Goal: Task Accomplishment & Management: Use online tool/utility

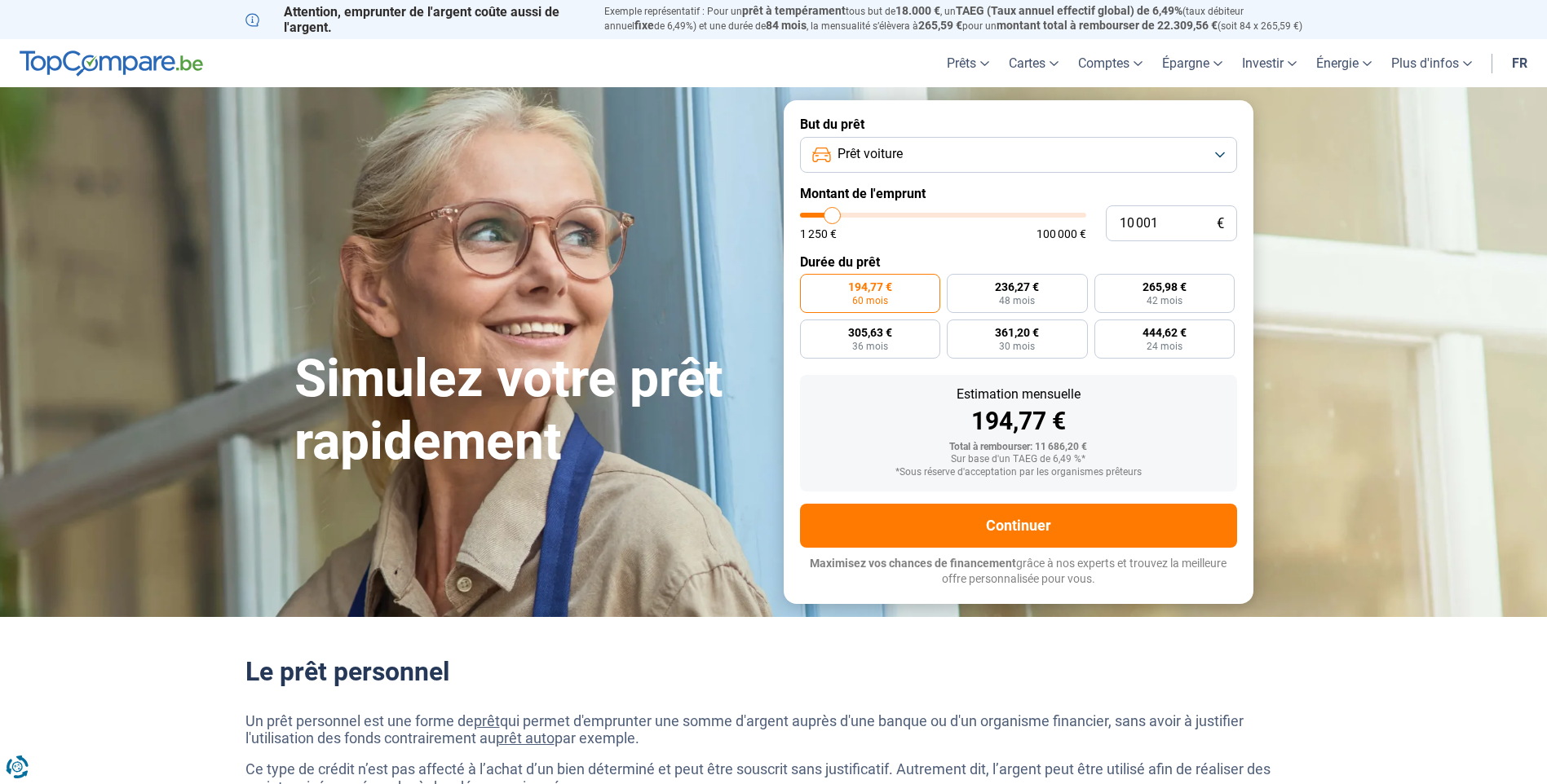
type input "11 250"
type input "11250"
type input "11 500"
type input "11500"
type input "11 750"
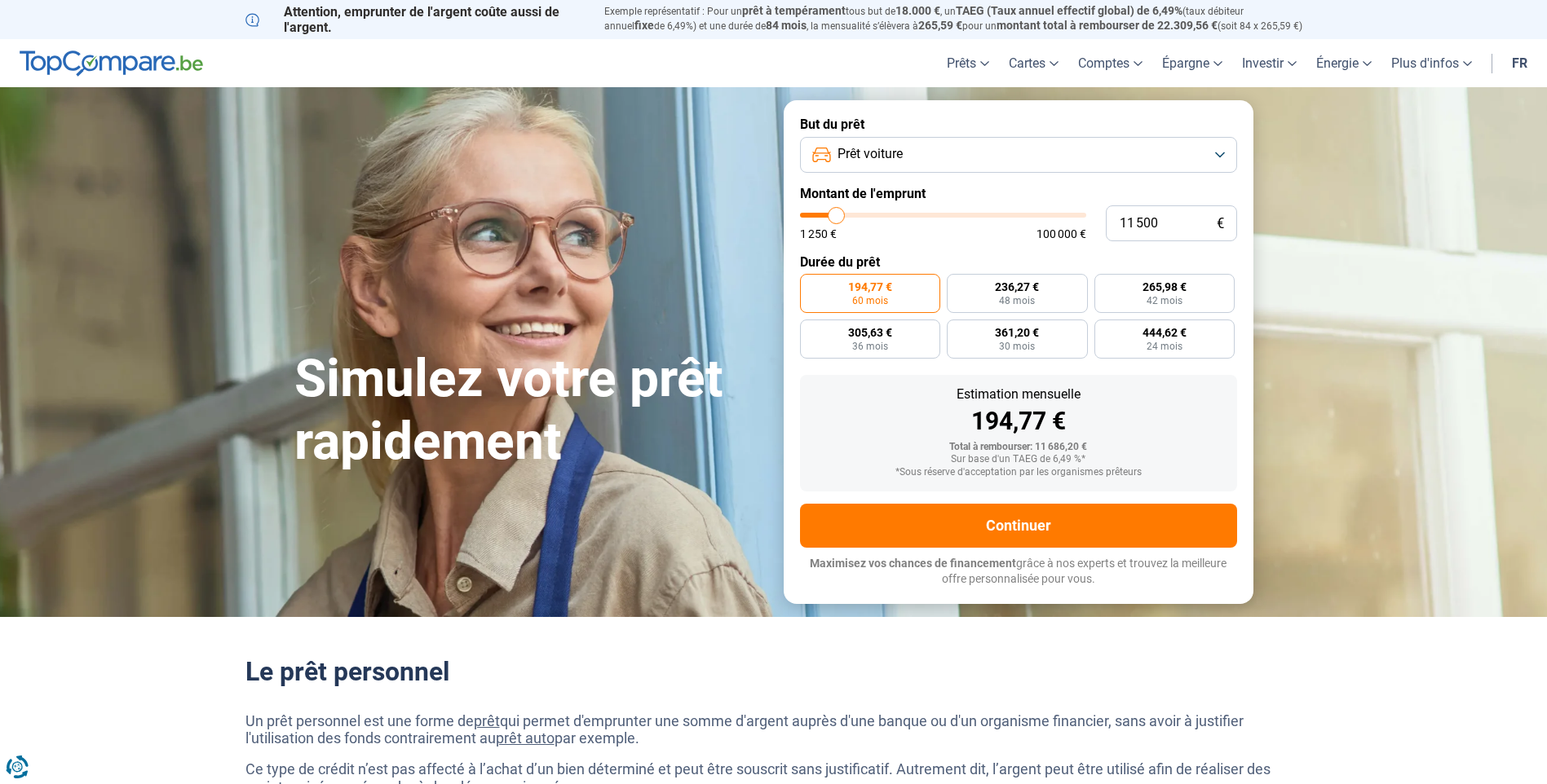
type input "11750"
type input "12 500"
type input "12500"
type input "13 250"
type input "13250"
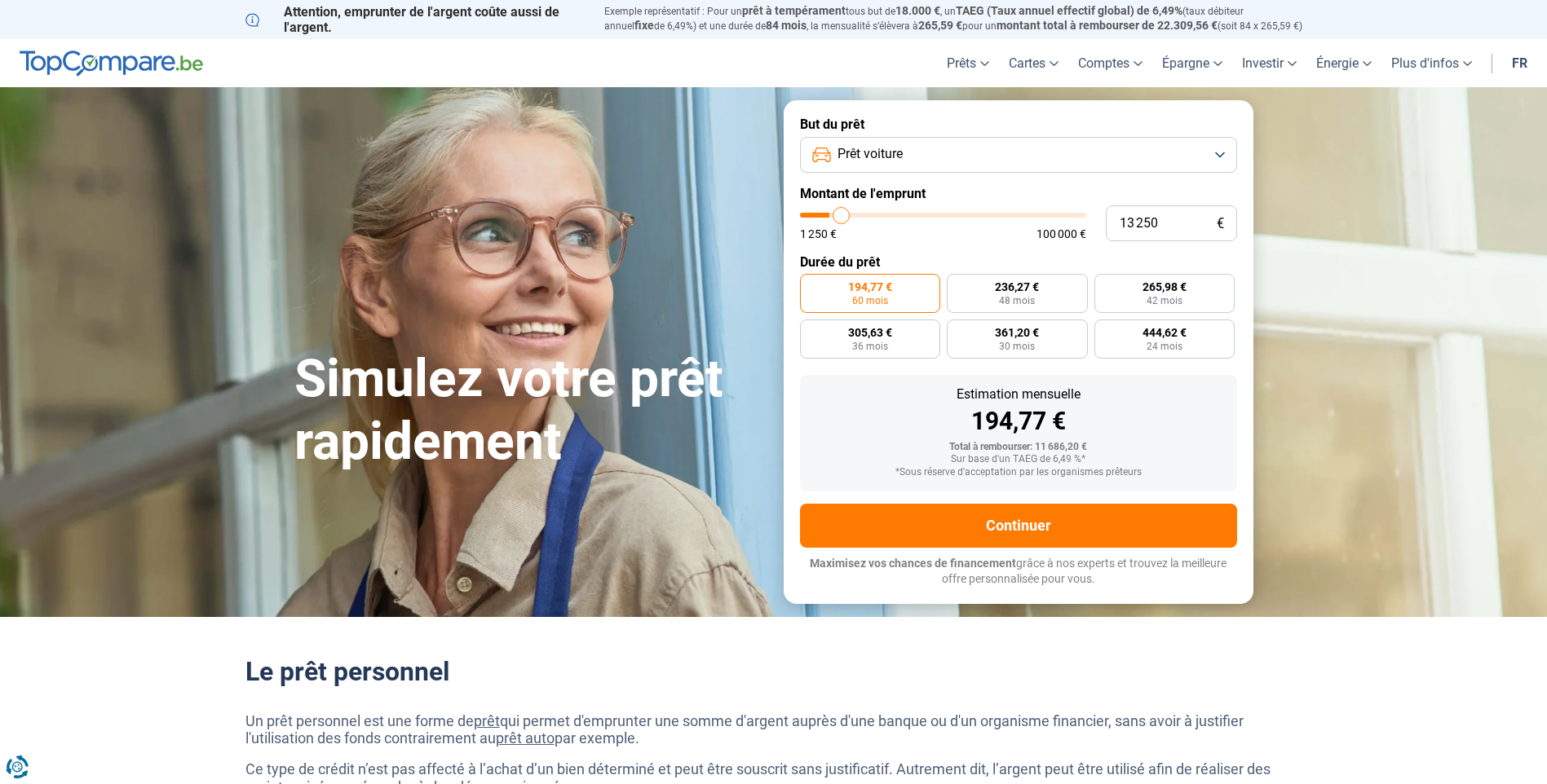
type input "14 000"
type input "14000"
type input "15 000"
type input "15000"
type input "15 500"
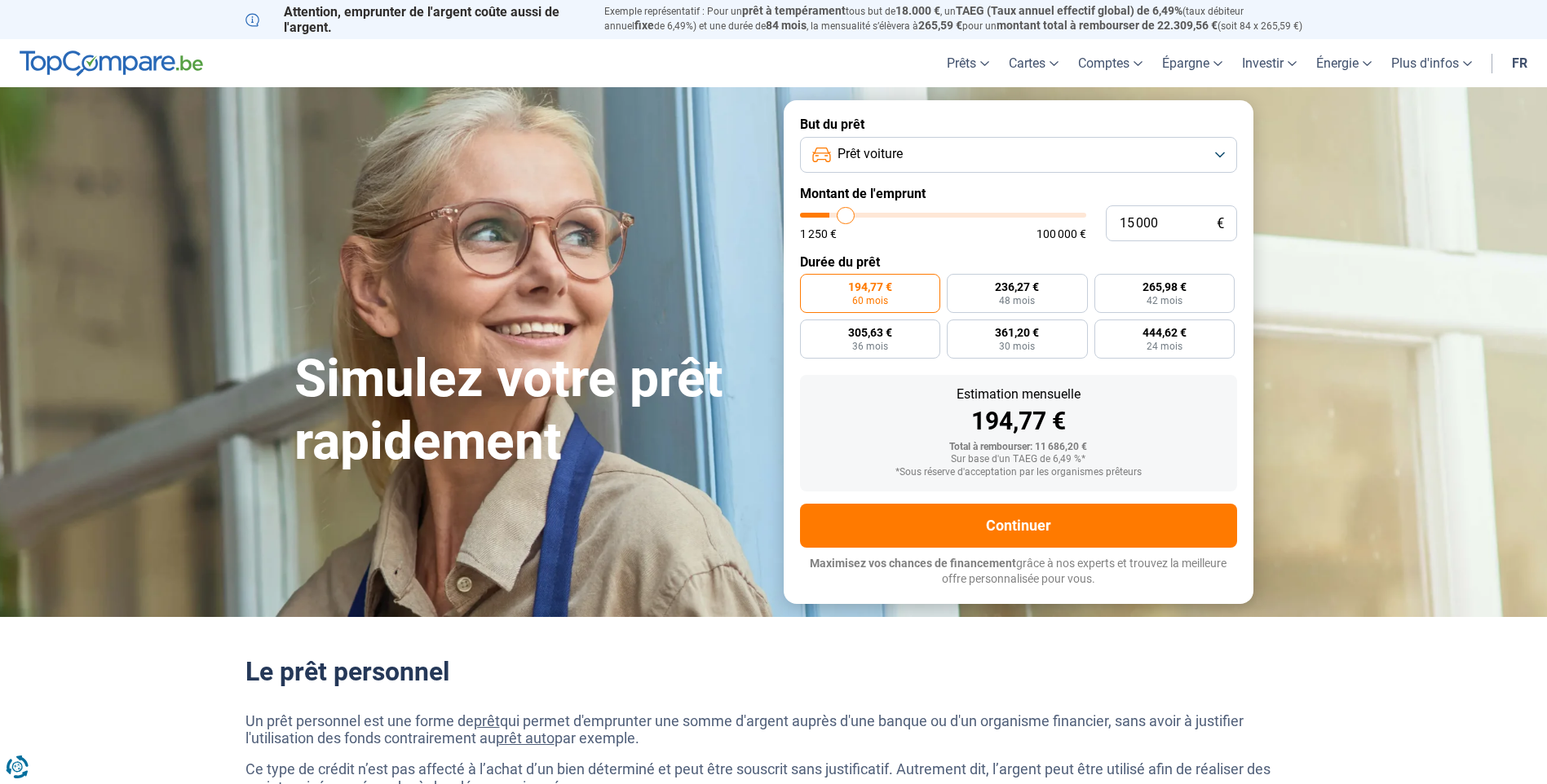
type input "15500"
type input "15 750"
type input "15750"
type input "16 000"
type input "16000"
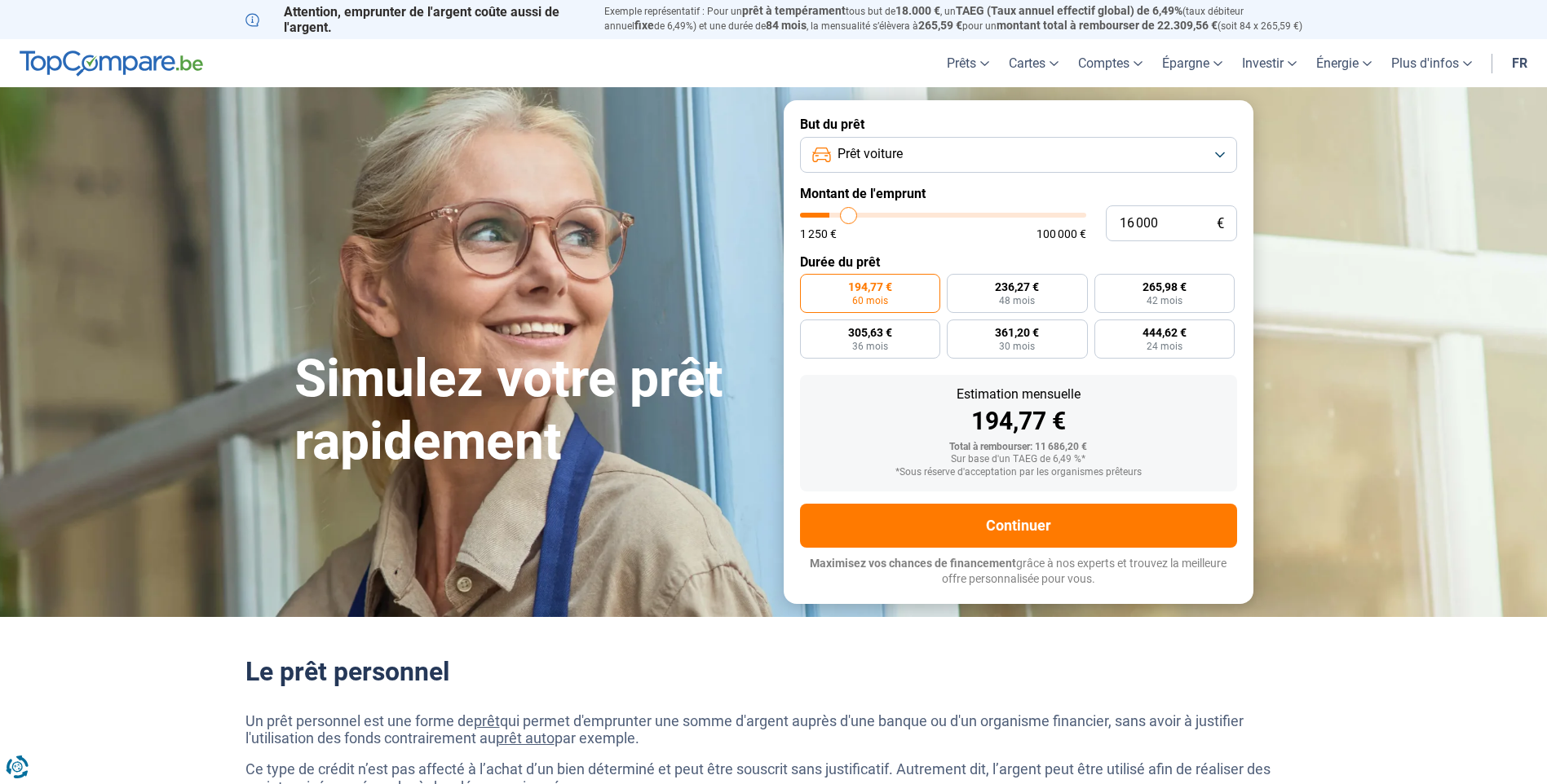
type input "16 250"
type input "16250"
type input "16 500"
type input "16500"
type input "17 000"
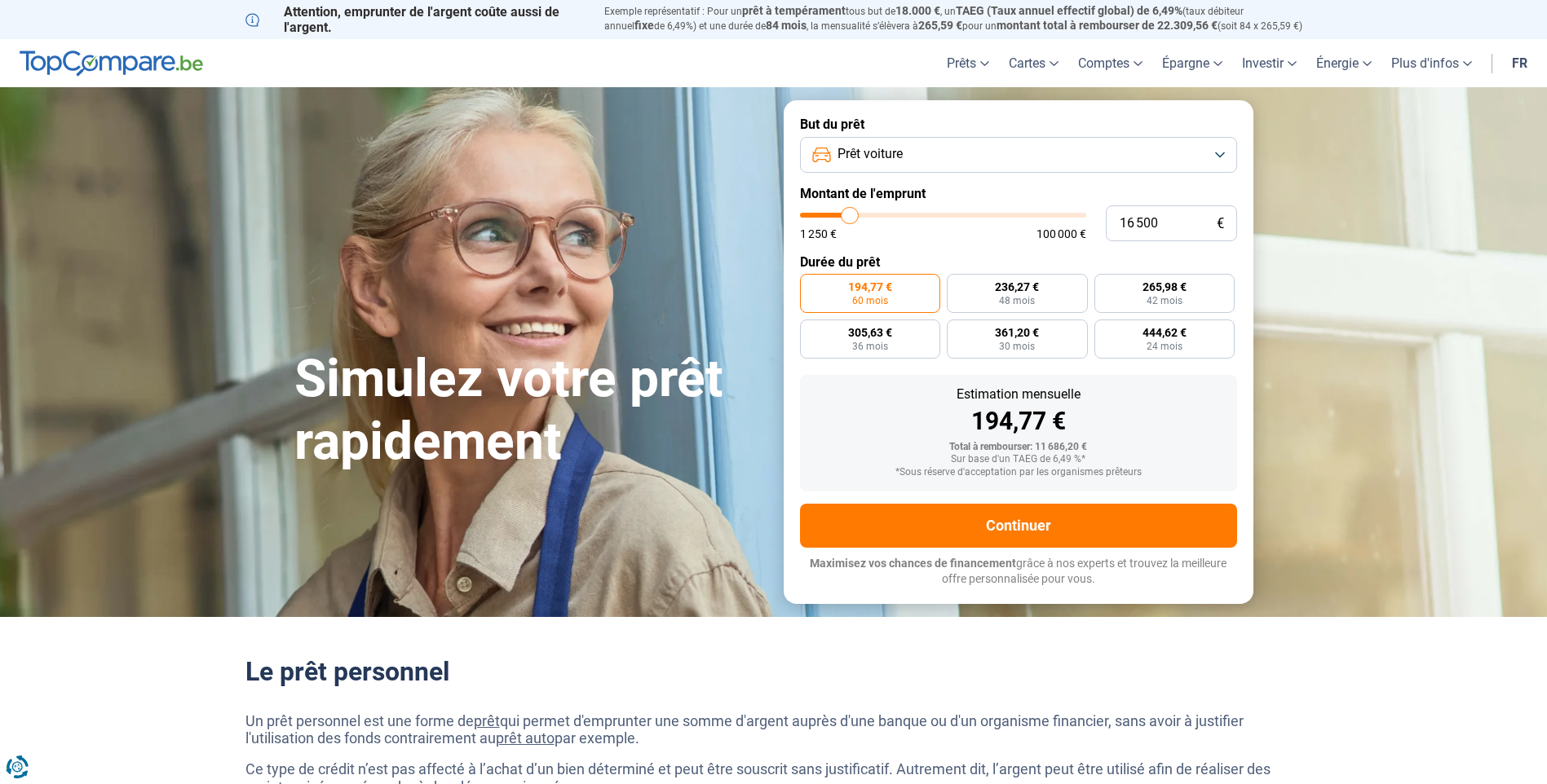
type input "17000"
type input "17 250"
type input "17250"
type input "17 500"
type input "17500"
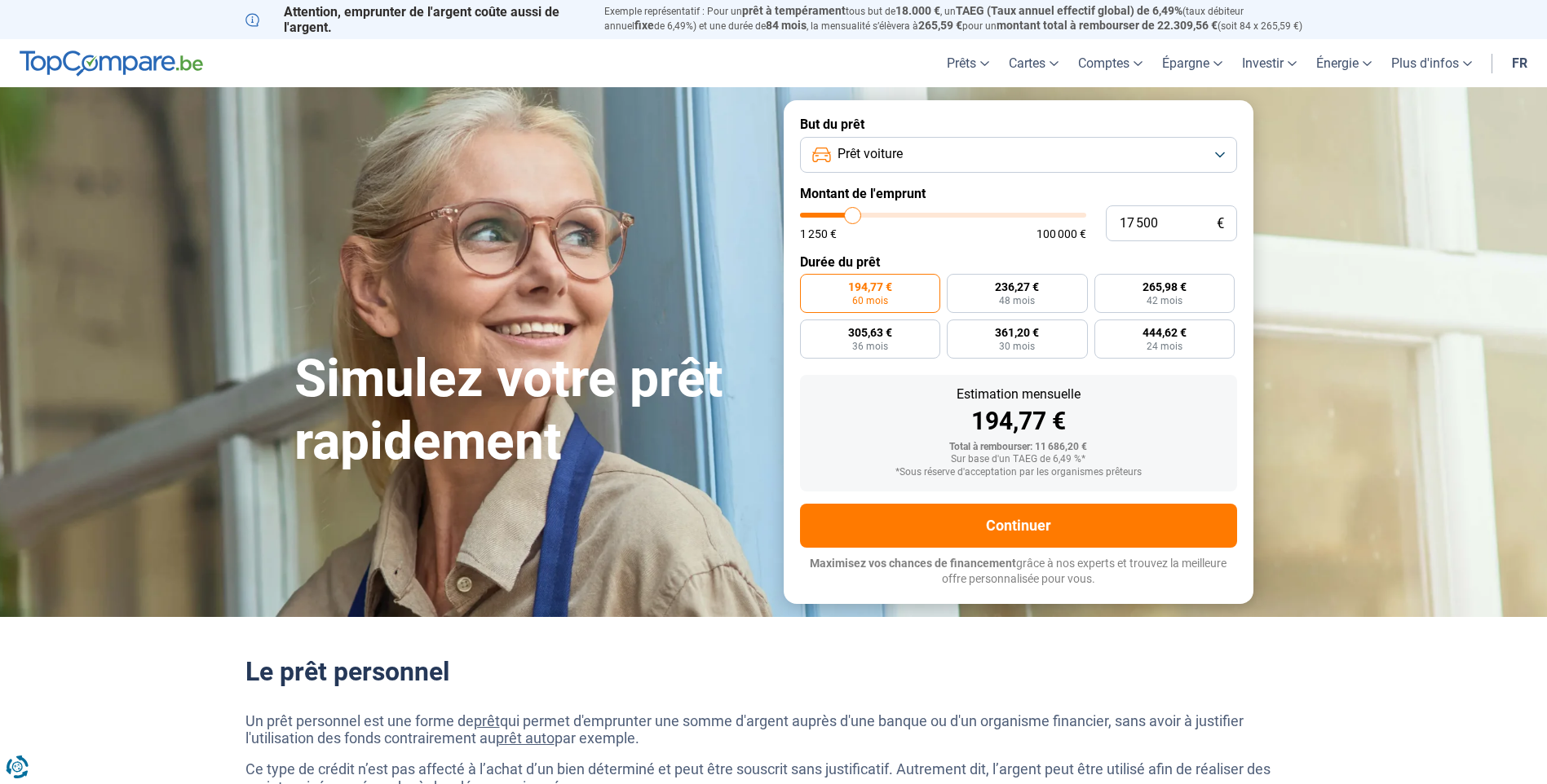
type input "17 750"
type input "17750"
type input "18 500"
type input "18500"
type input "19 750"
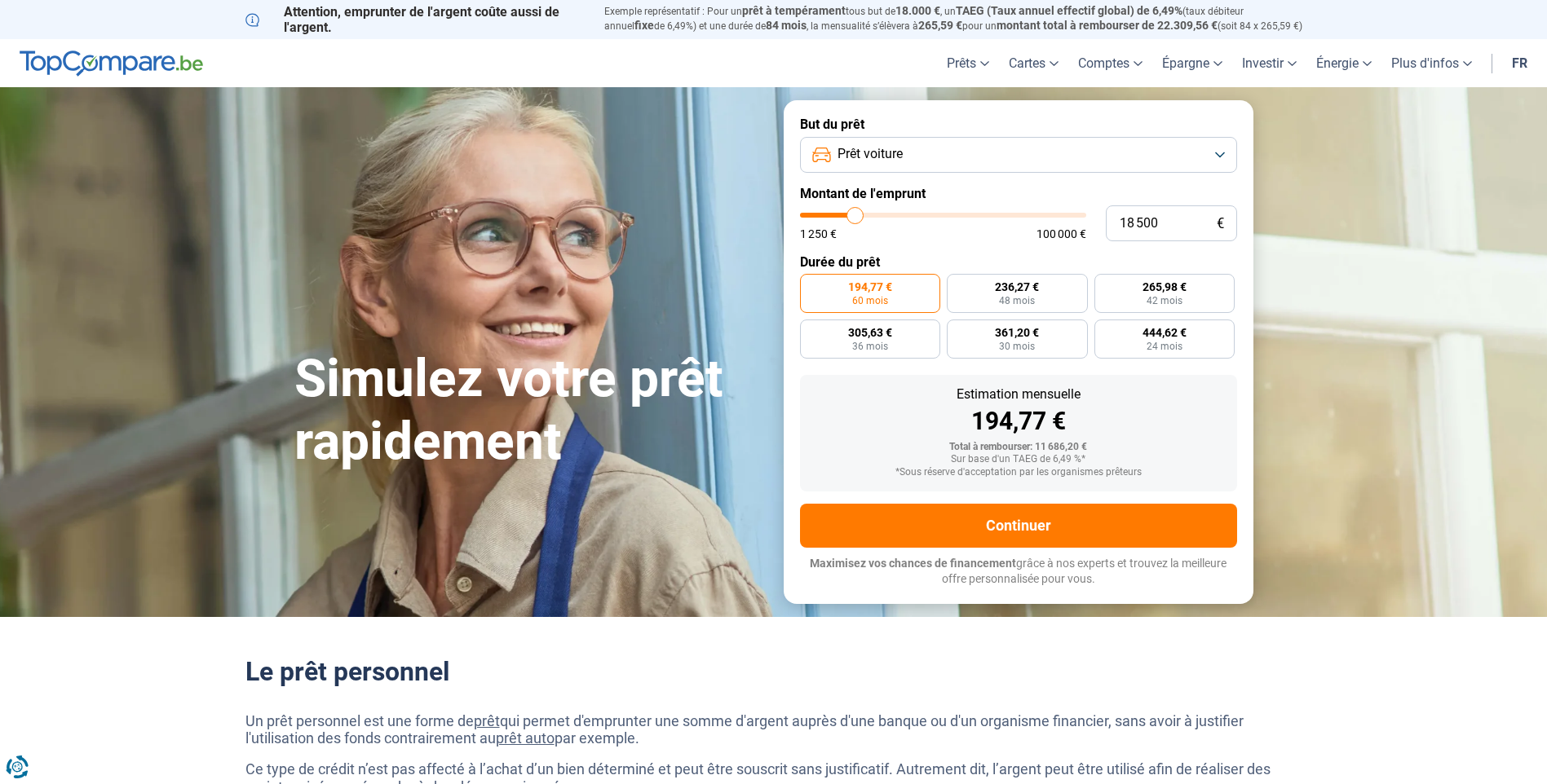
type input "19750"
type input "21 250"
type input "21250"
type input "23 000"
type input "23000"
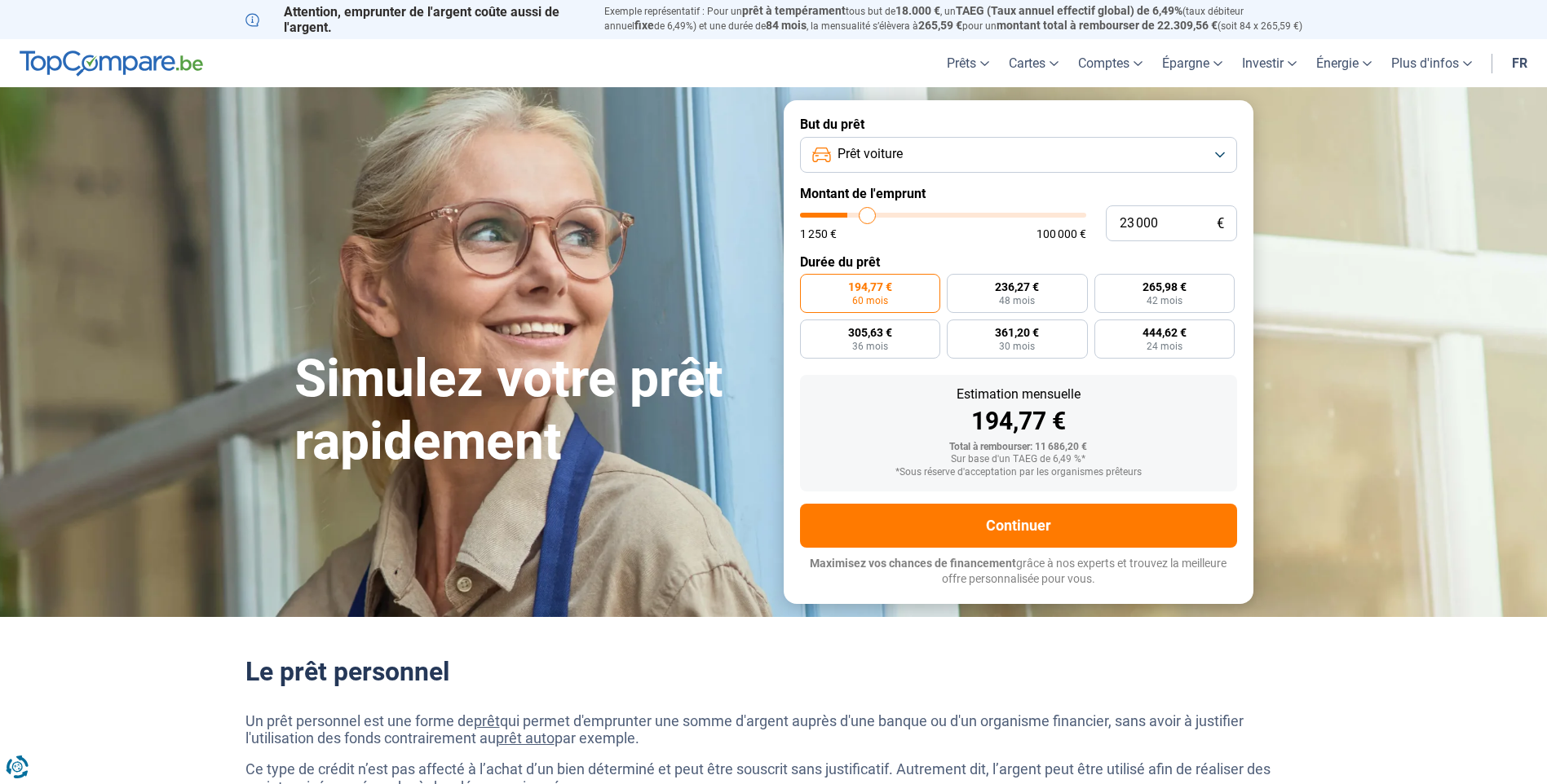
type input "25 000"
type input "25000"
type input "26 250"
type input "26250"
type input "27 500"
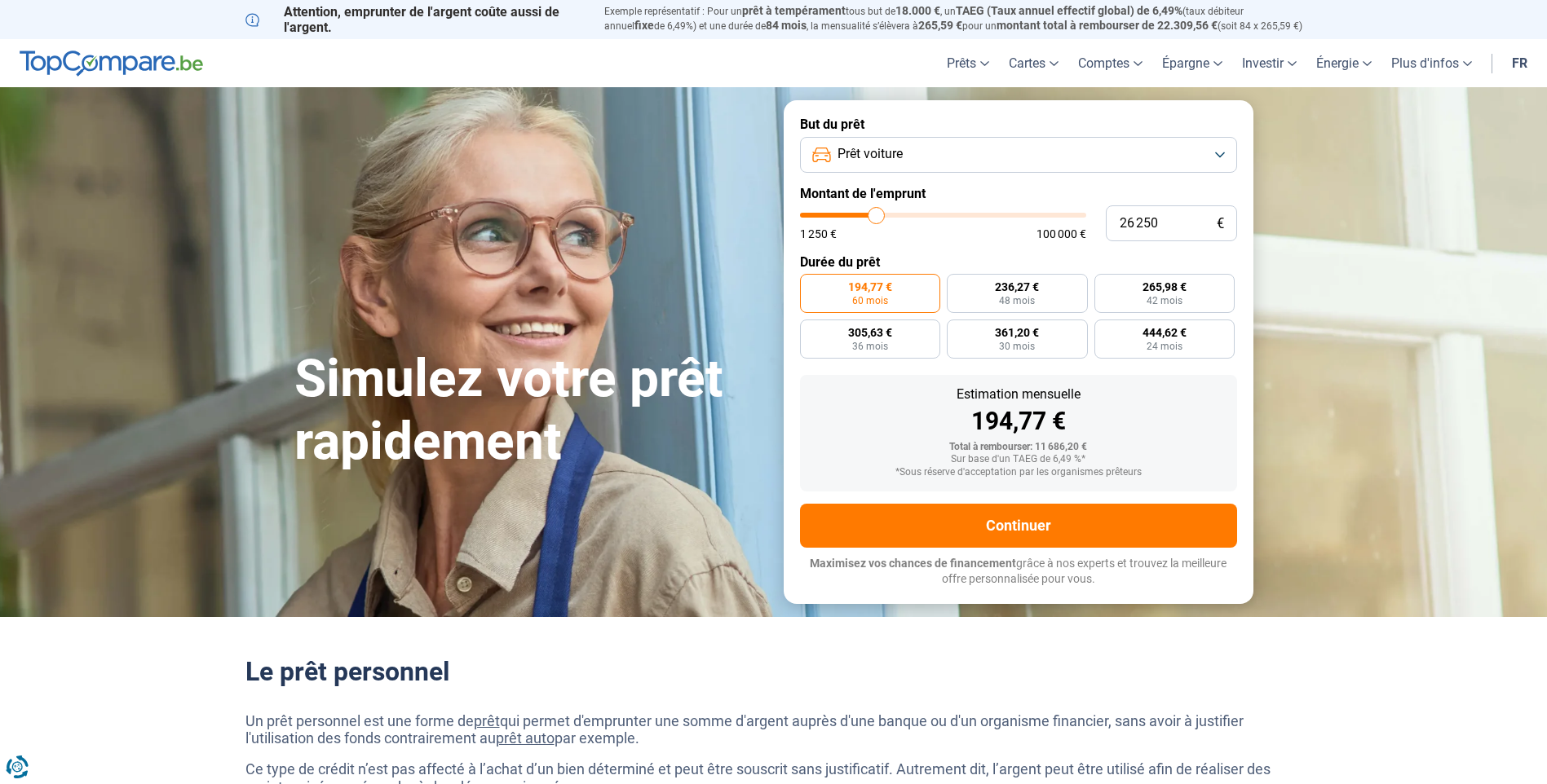
type input "27500"
type input "28 250"
type input "28250"
type input "29 000"
type input "29000"
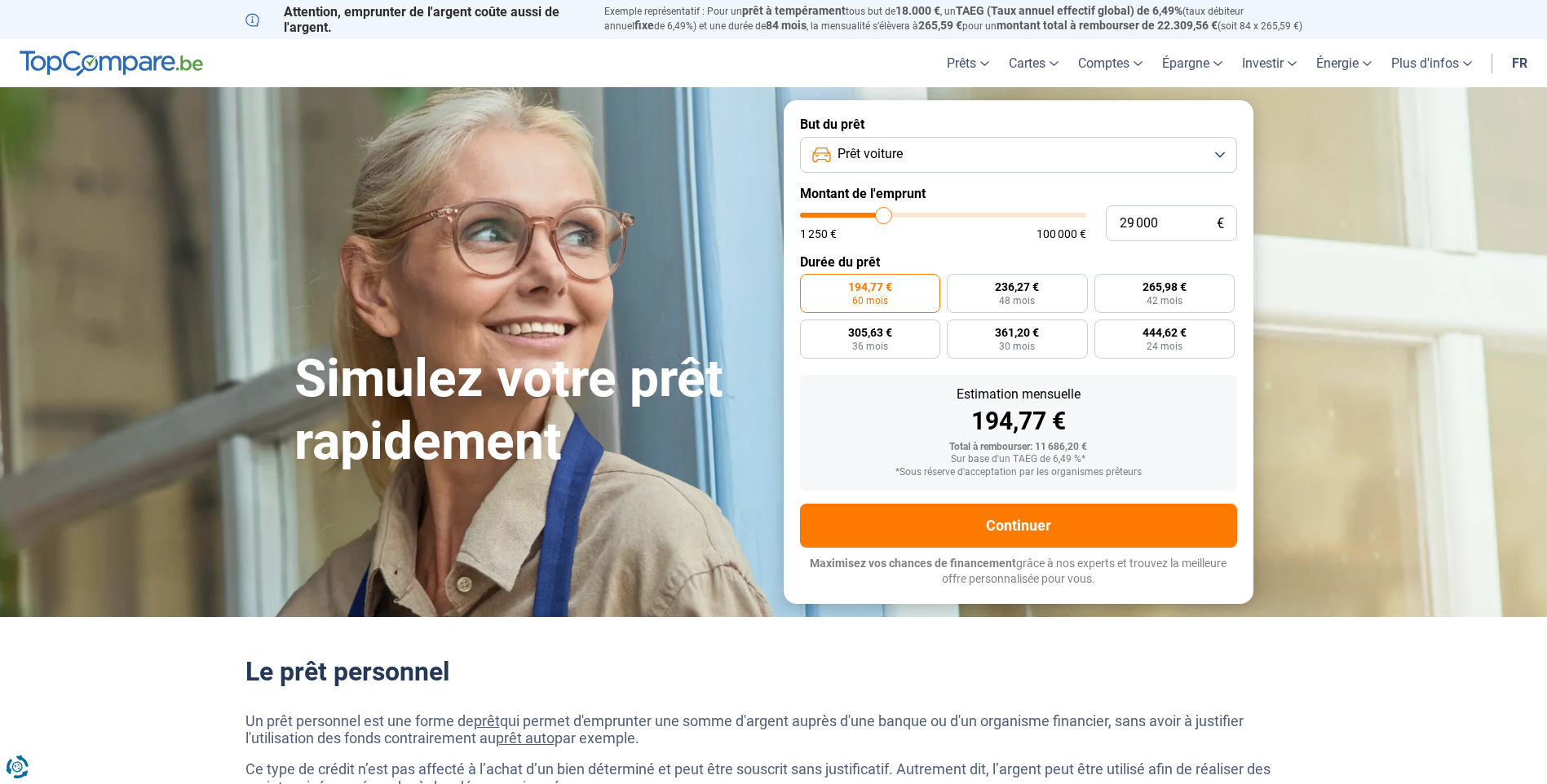
type input "29 500"
type input "29500"
type input "30 750"
type input "30750"
type input "32 000"
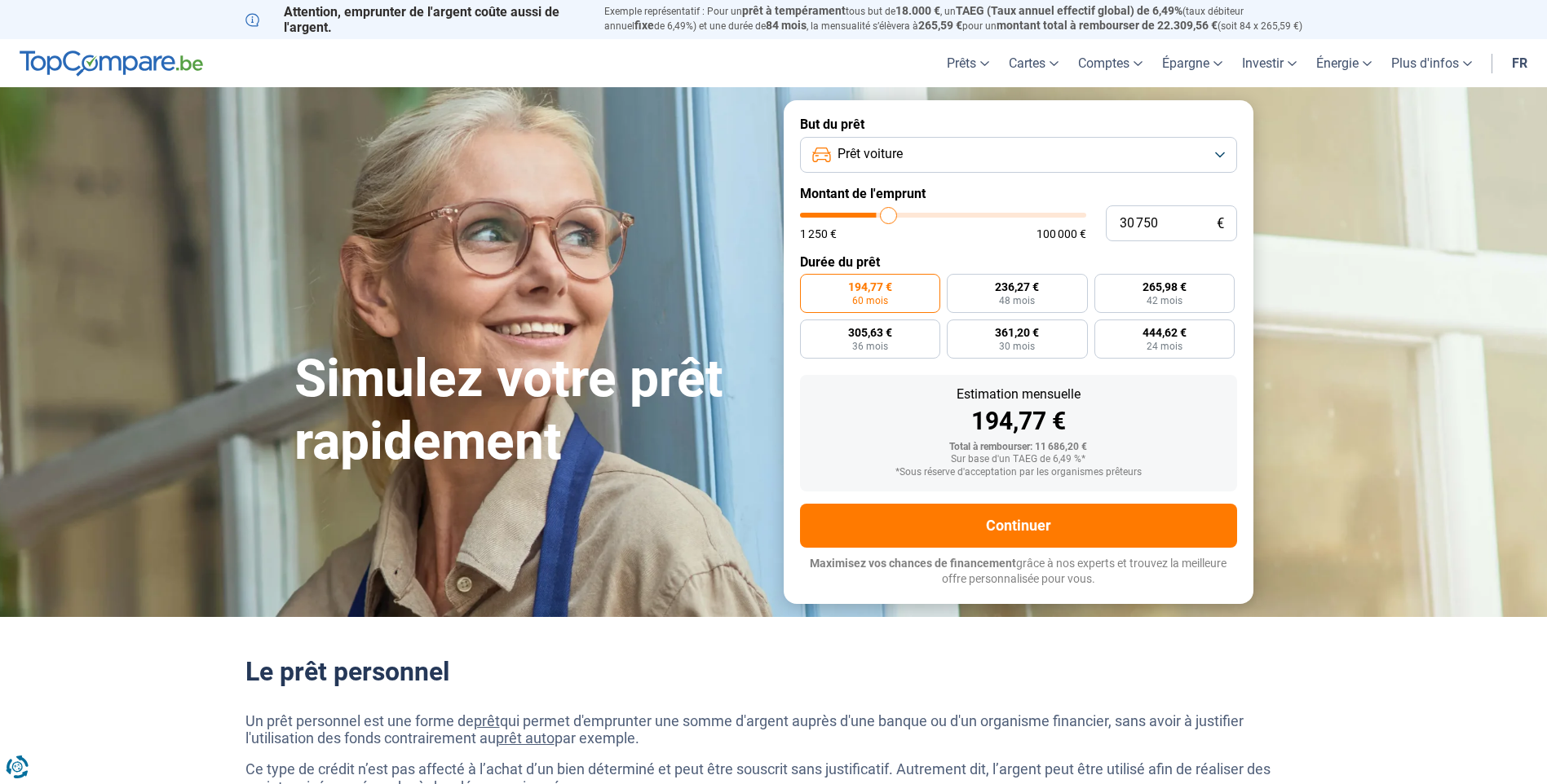
type input "32000"
type input "32 750"
type input "32750"
type input "34 000"
type input "34000"
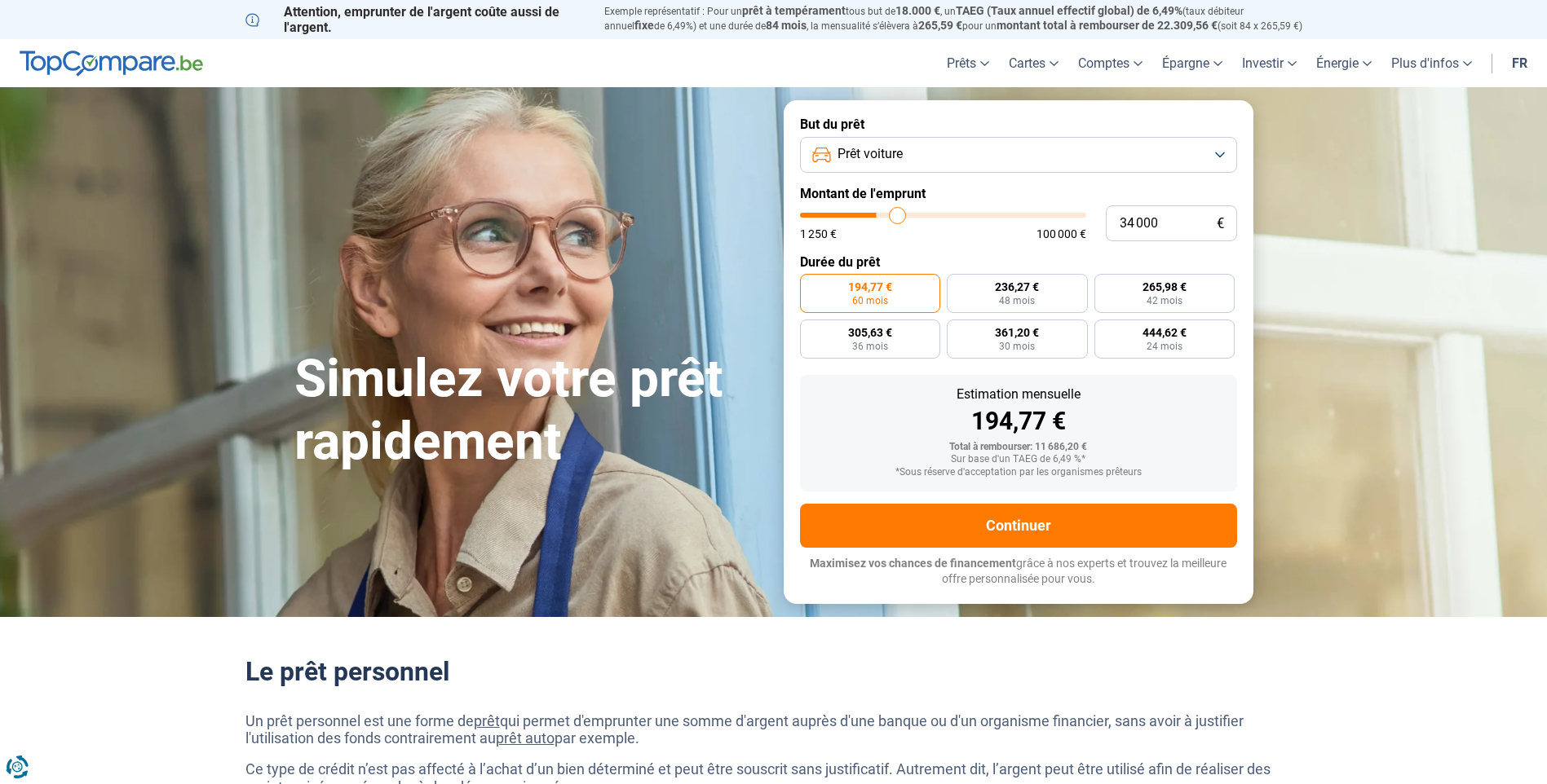
type input "35 000"
type input "35000"
type input "35 500"
type input "35500"
type input "36 500"
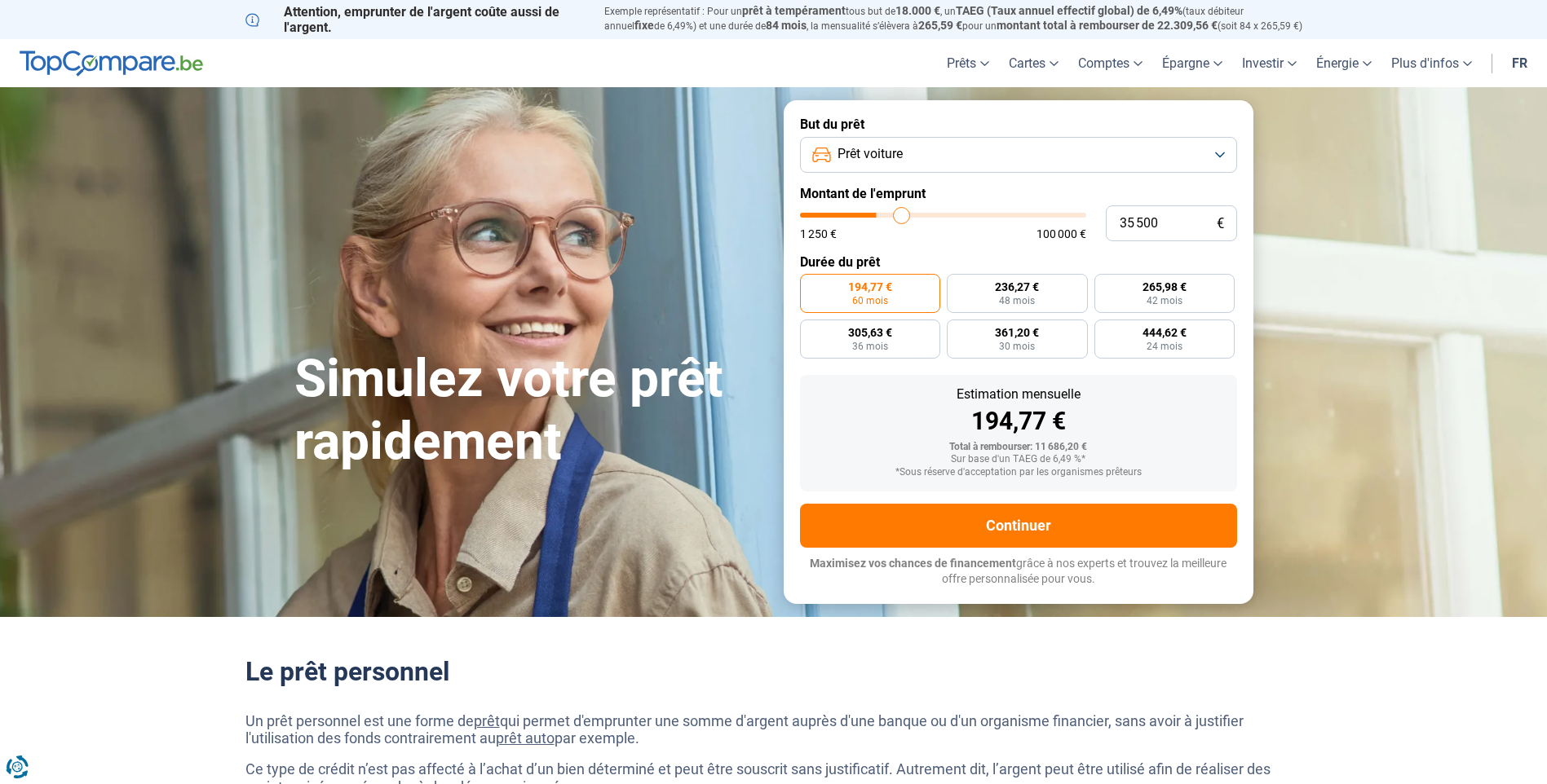
type input "36500"
type input "37 750"
type input "37750"
type input "39 500"
type input "39500"
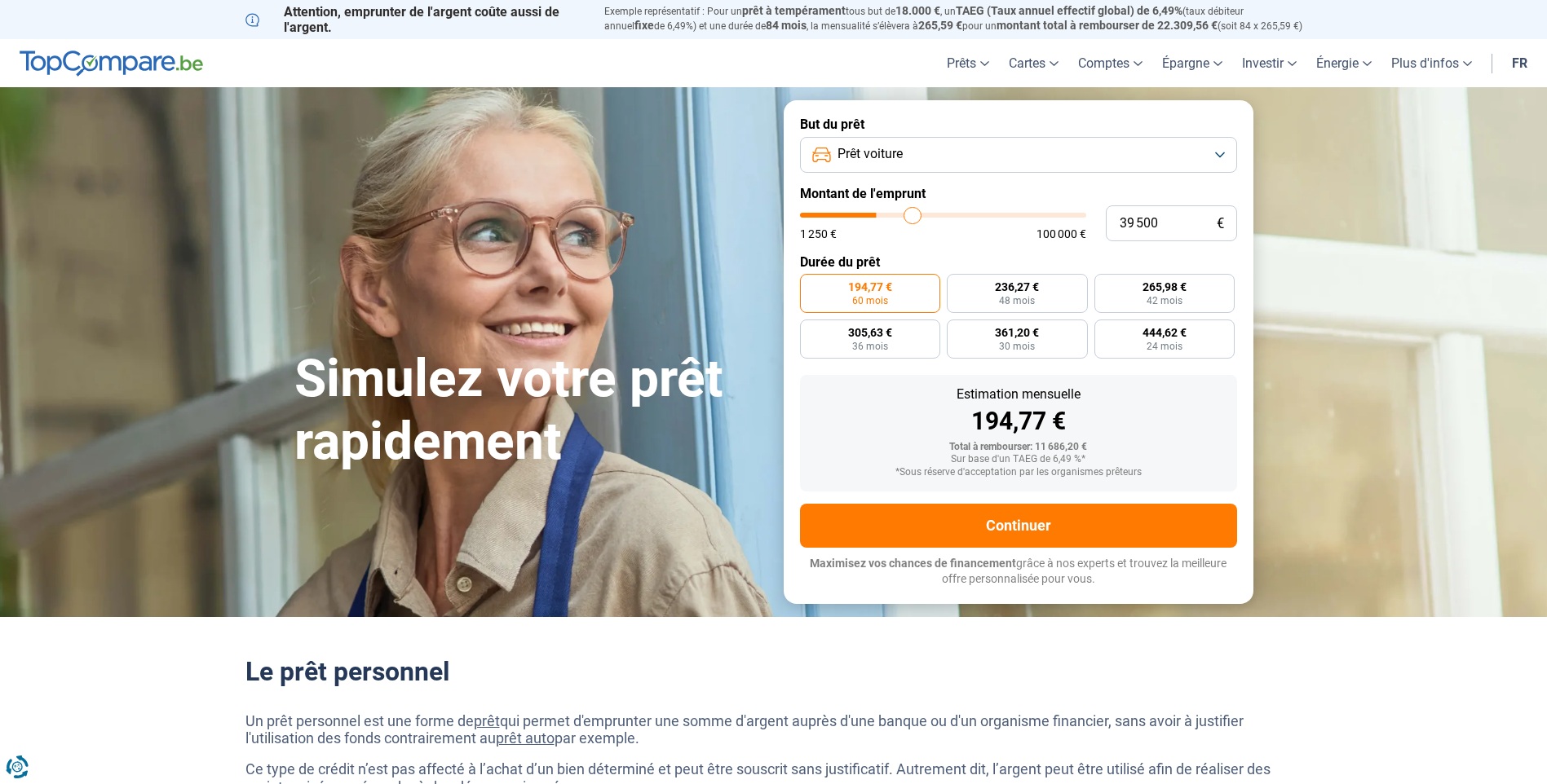
type input "40 750"
type input "40750"
type input "43 000"
type input "43000"
type input "44 250"
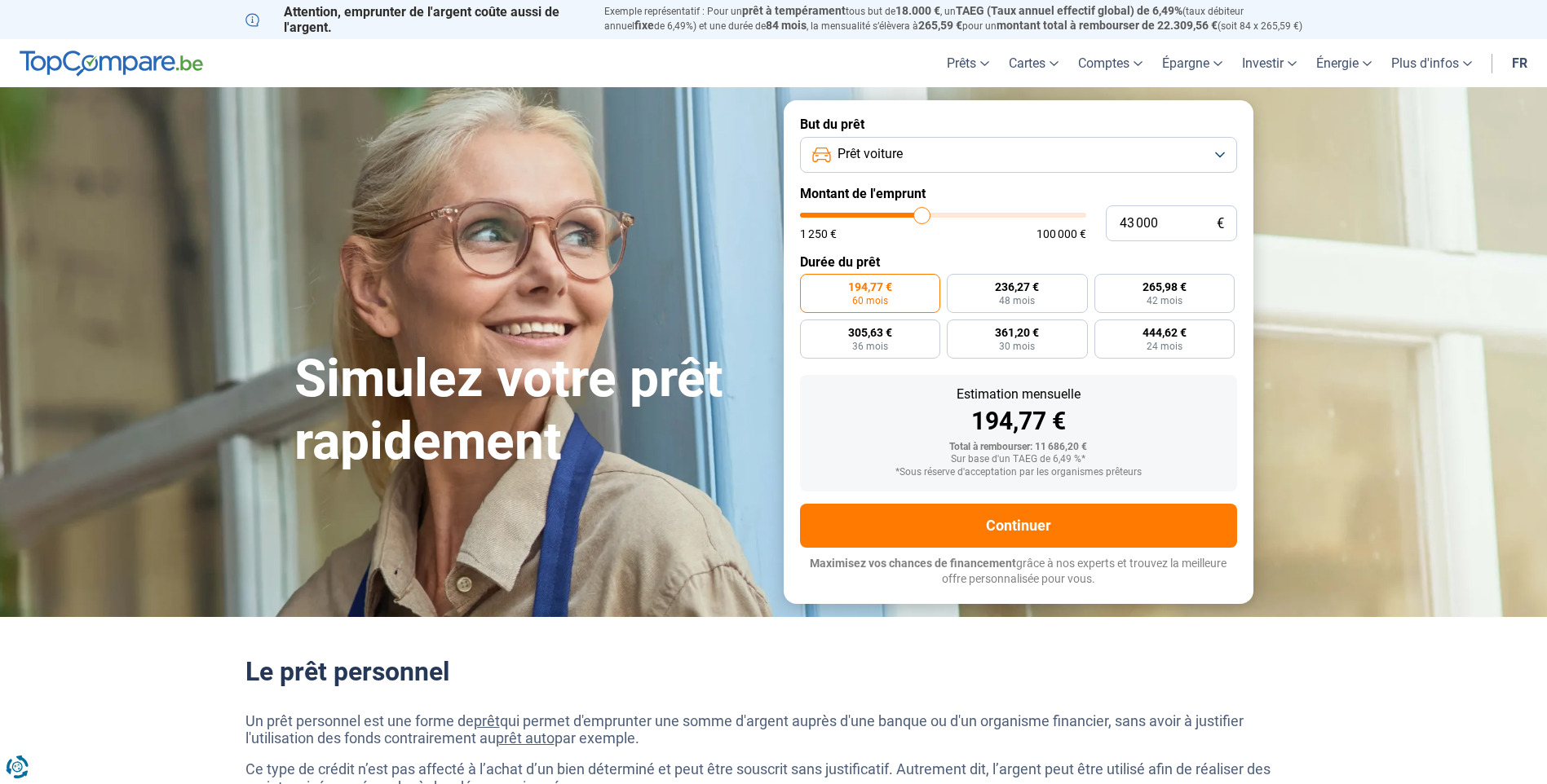
type input "44250"
type input "45 750"
type input "45750"
type input "47 250"
type input "47250"
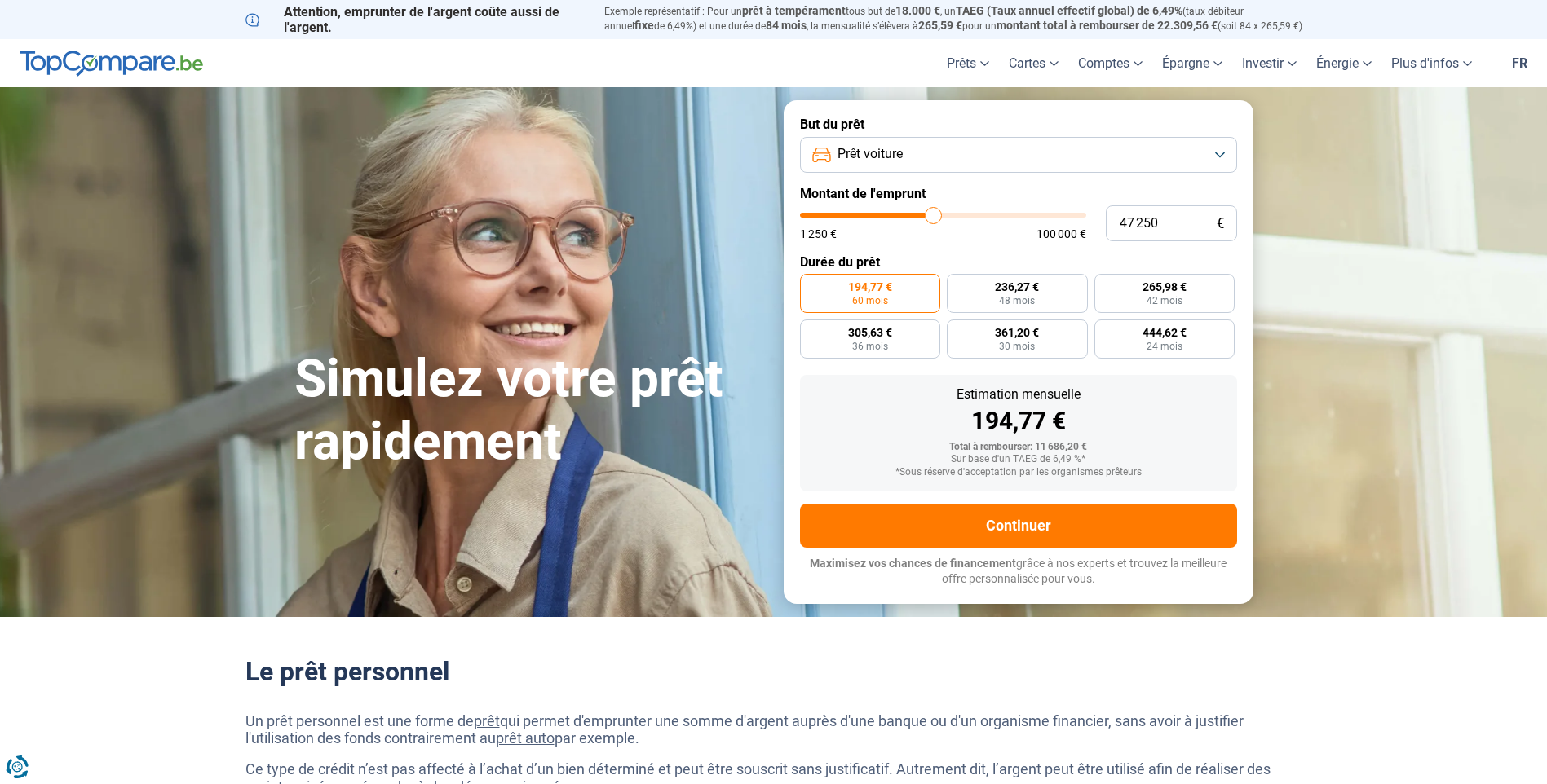
type input "48 750"
type input "48750"
type input "50 500"
type input "50500"
type input "53 250"
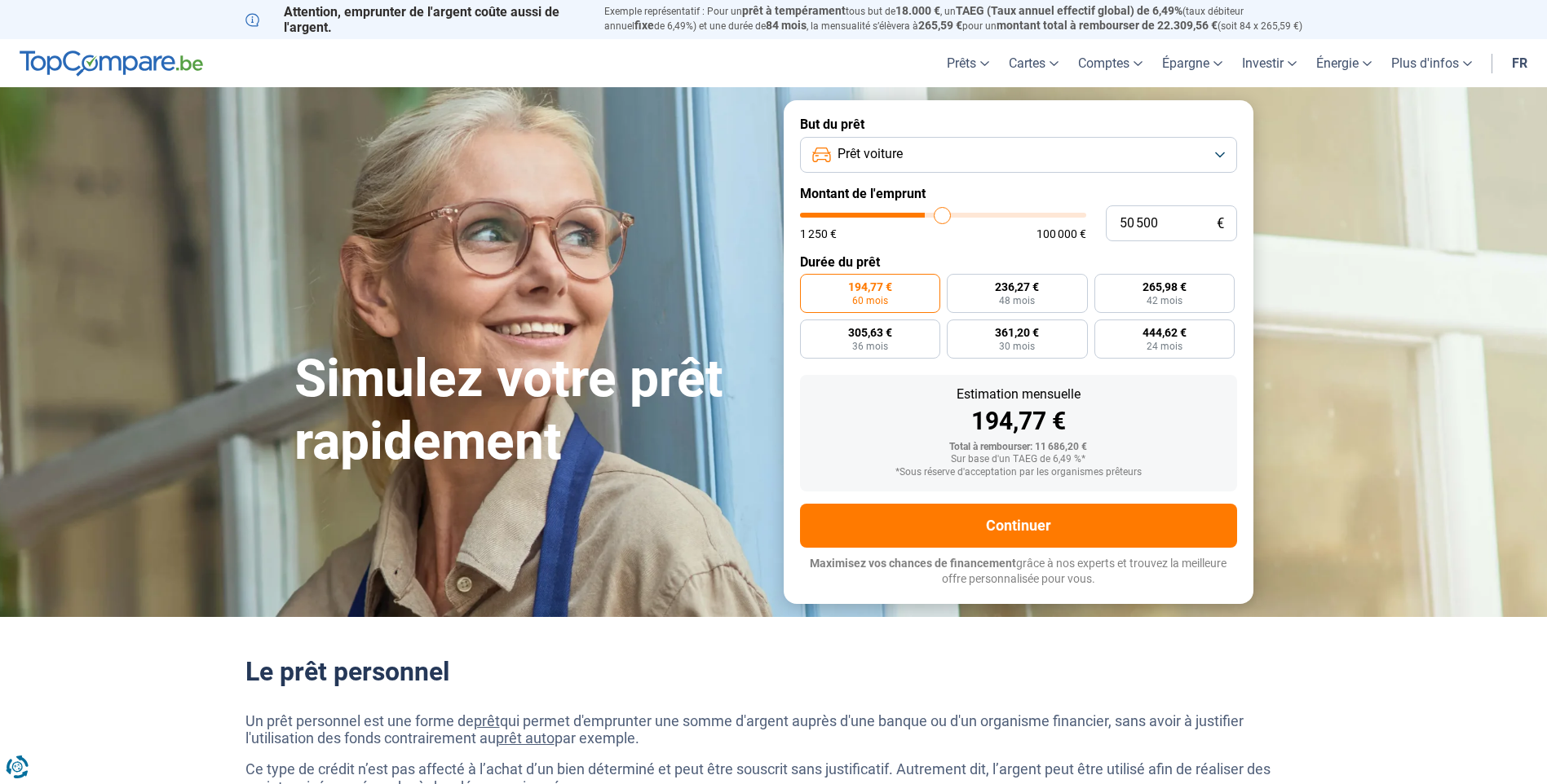
type input "53250"
type input "55 000"
type input "55000"
type input "57 000"
type input "57000"
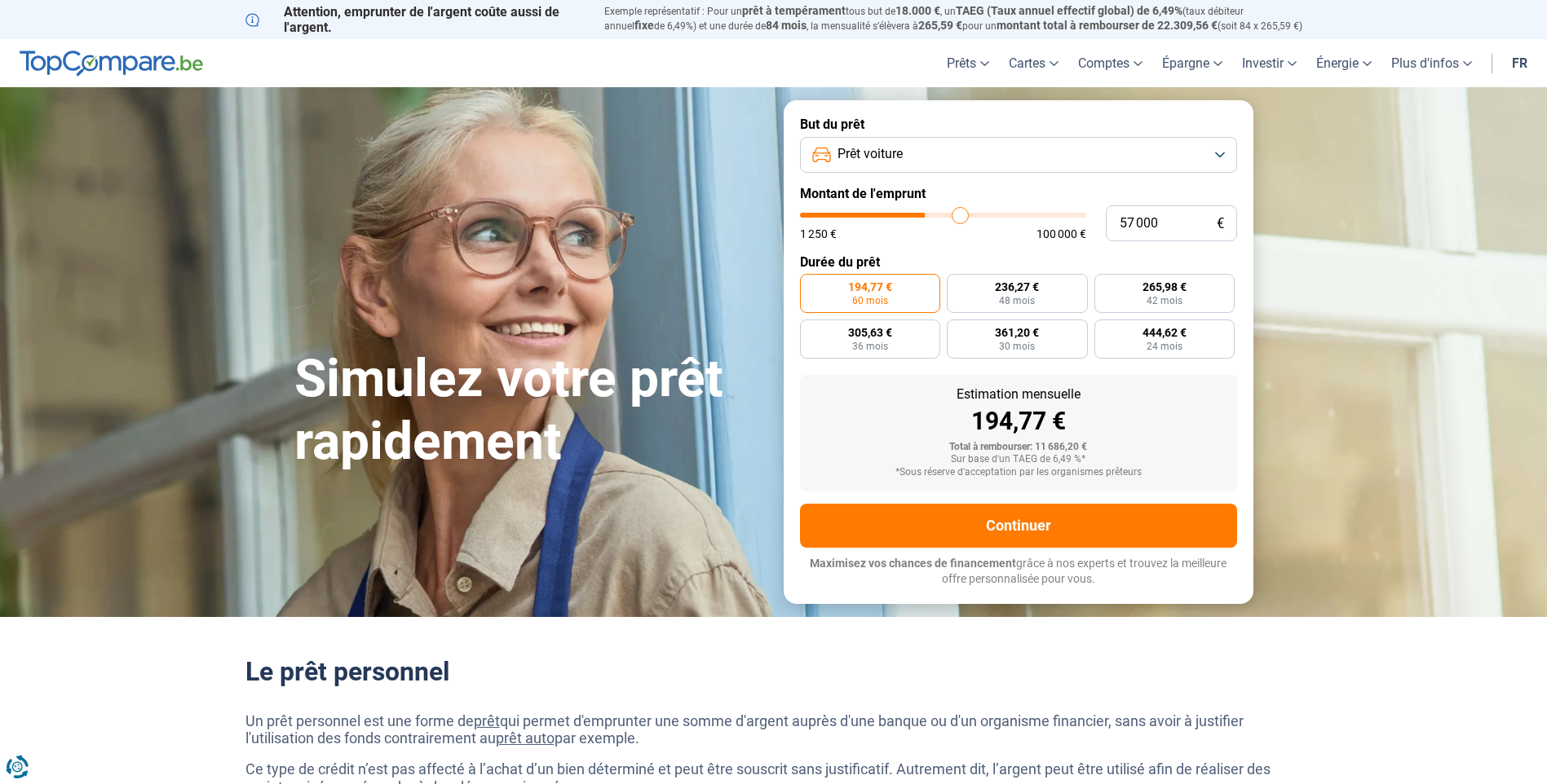
type input "58 750"
type input "58750"
type input "60 500"
type input "60500"
type input "62 250"
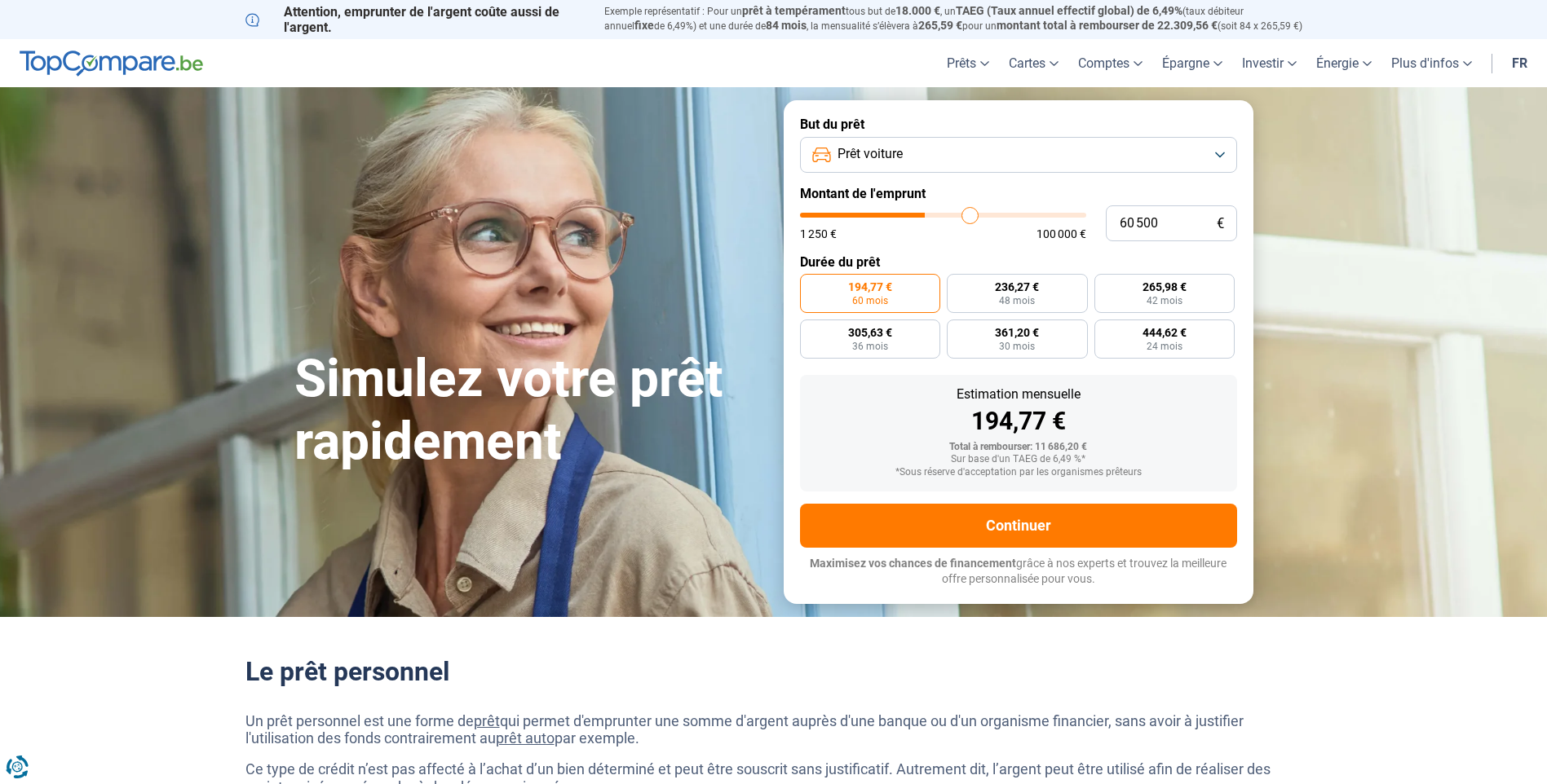
type input "62250"
type input "64 750"
type input "64750"
type input "67 250"
type input "67250"
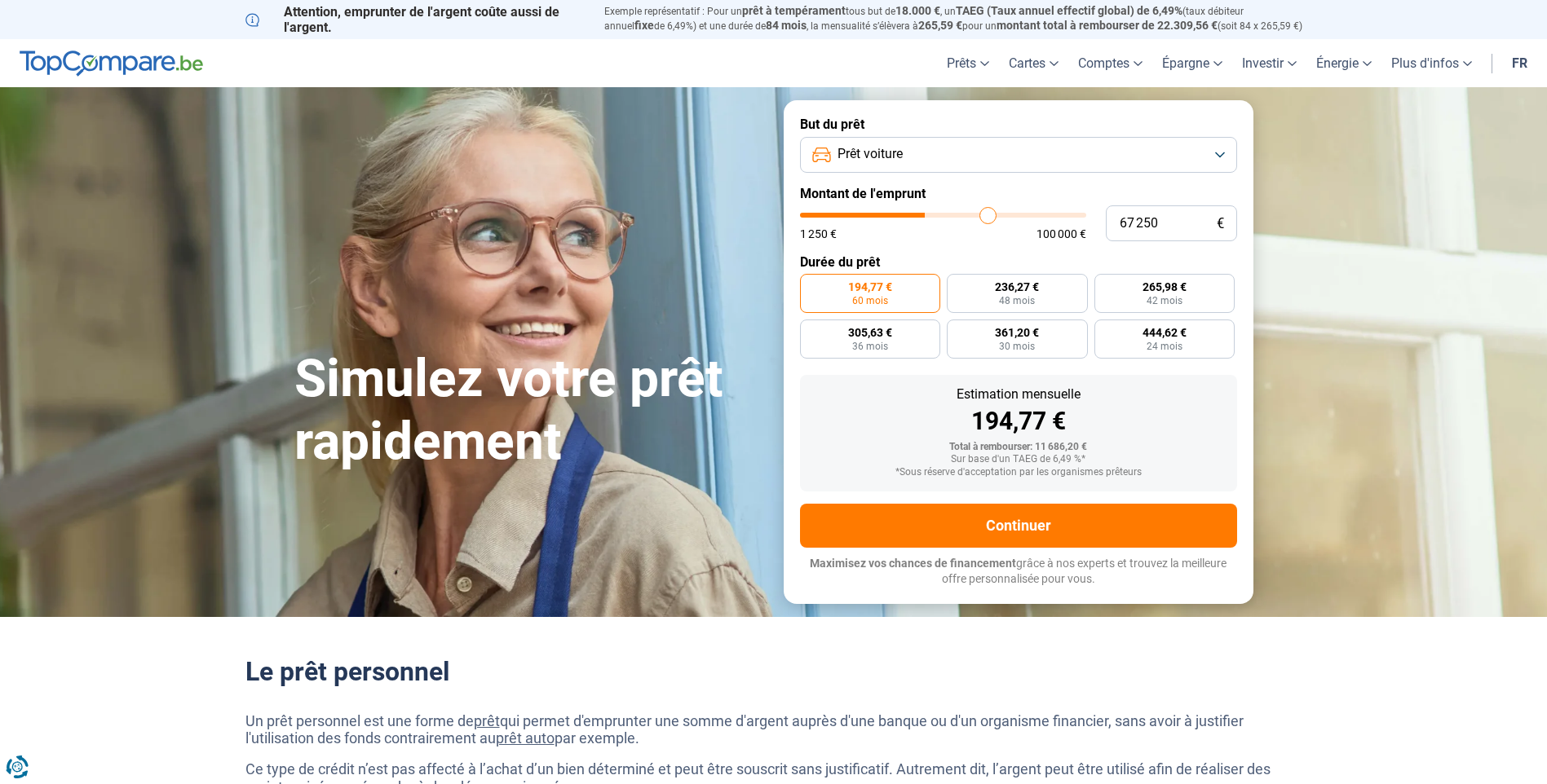
type input "70 250"
type input "70250"
type input "74 250"
type input "74250"
type input "77 250"
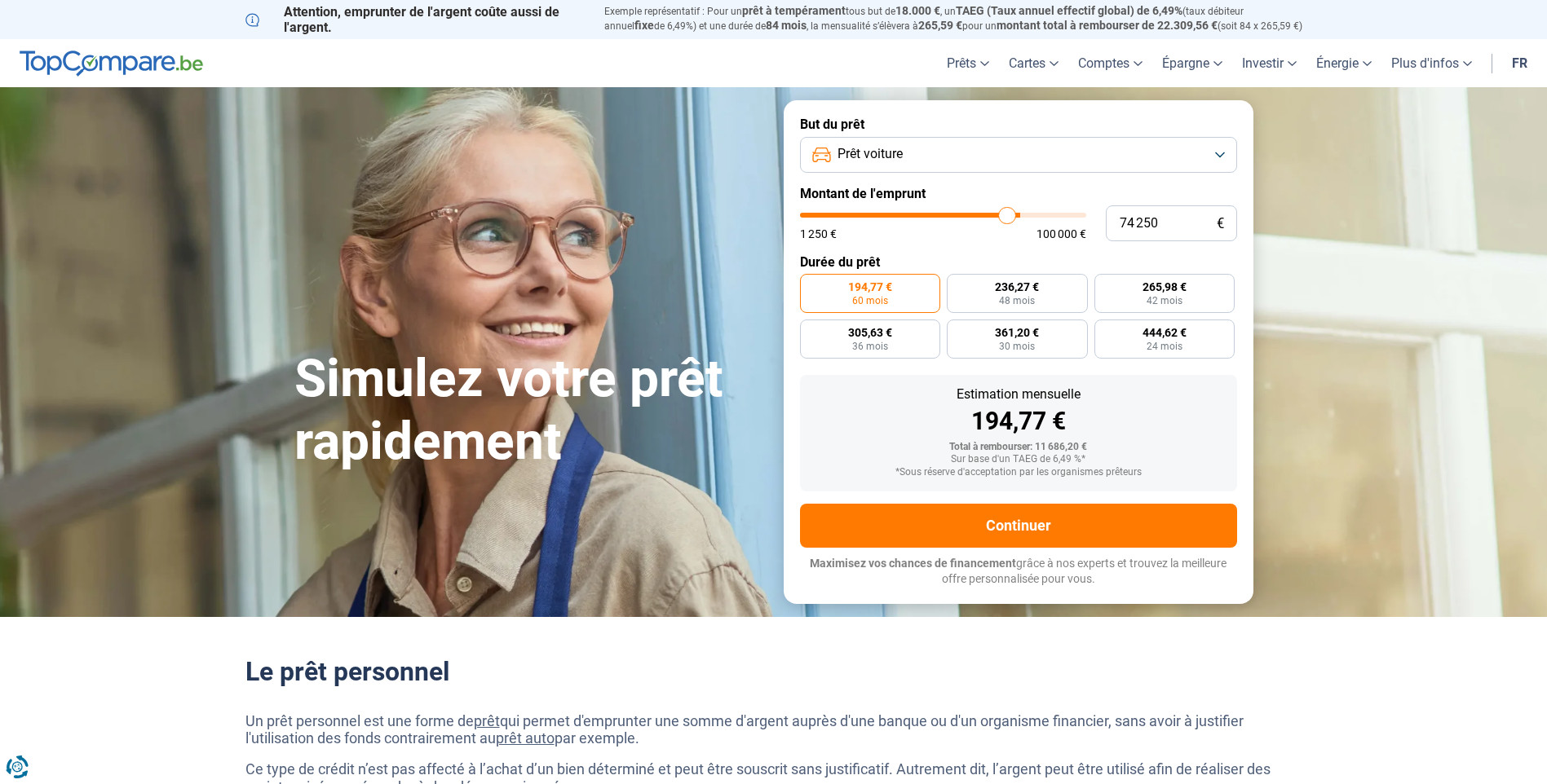
type input "77250"
type input "80 750"
type input "80750"
type input "85 250"
type input "85250"
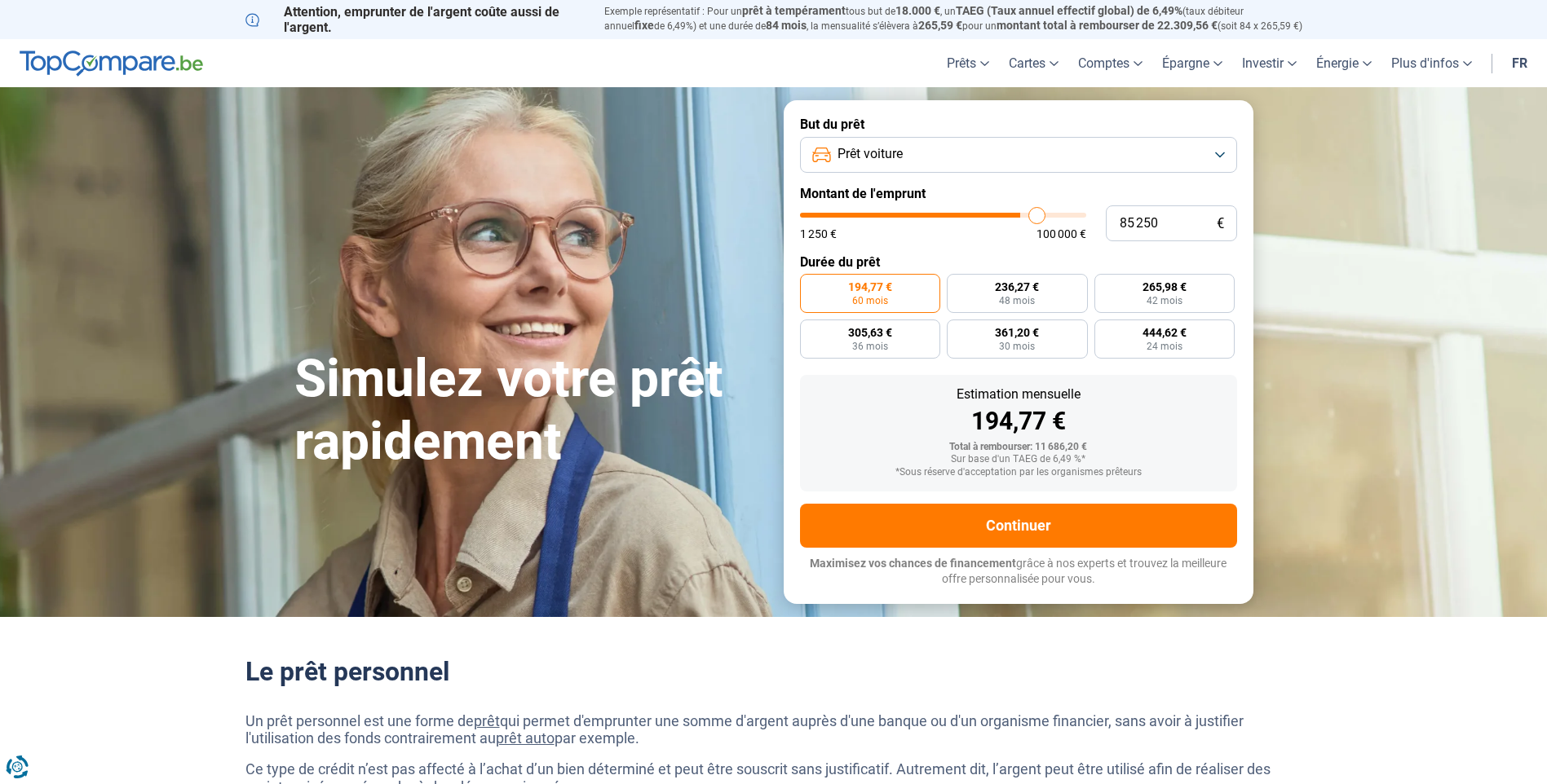
type input "89 750"
type input "89750"
type input "94 500"
type input "94500"
type input "100 000"
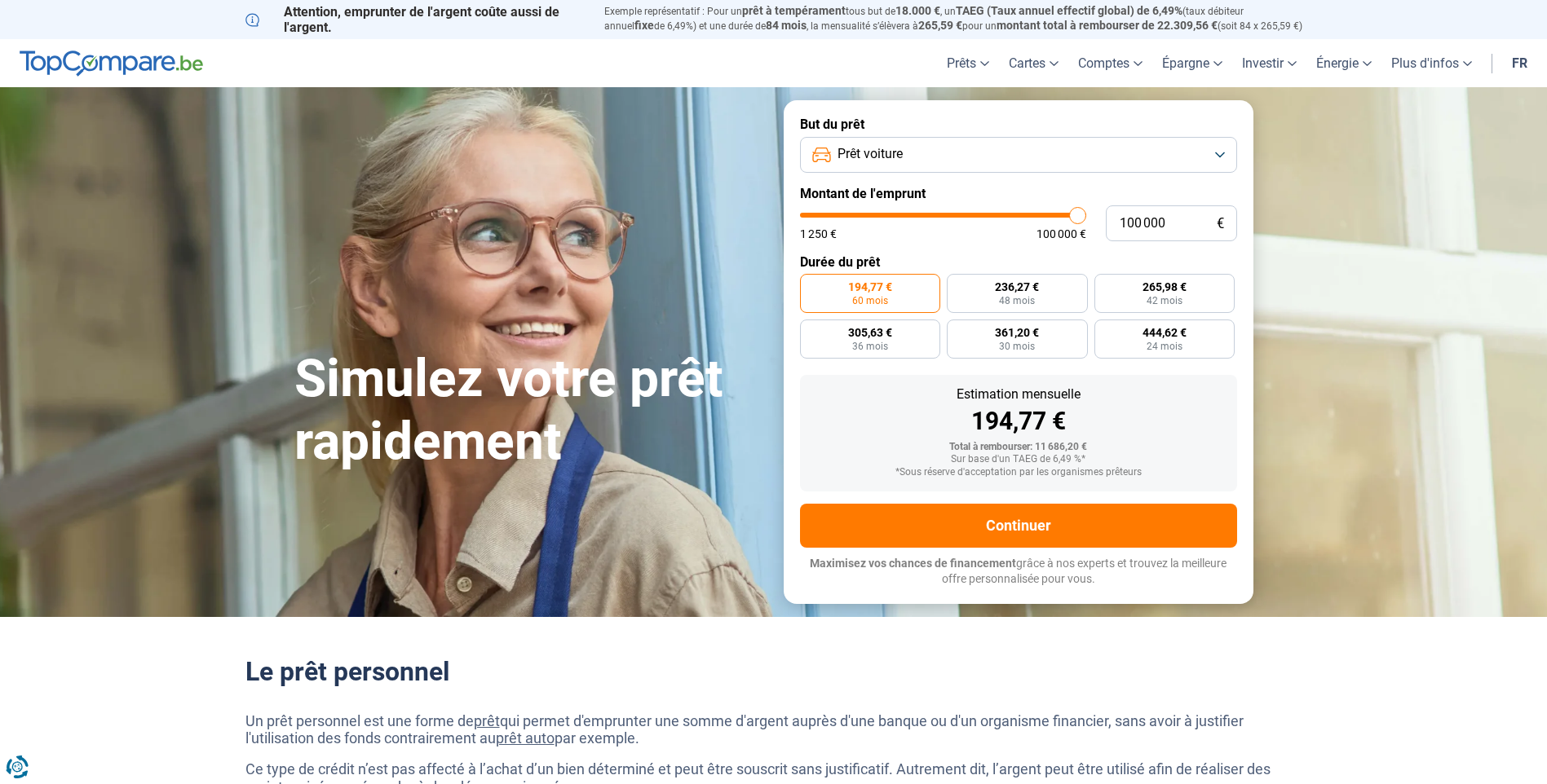
drag, startPoint x: 835, startPoint y: 213, endPoint x: 1138, endPoint y: 215, distance: 303.0
type input "100000"
click at [1086, 215] on input "range" at bounding box center [942, 215] width 286 height 5
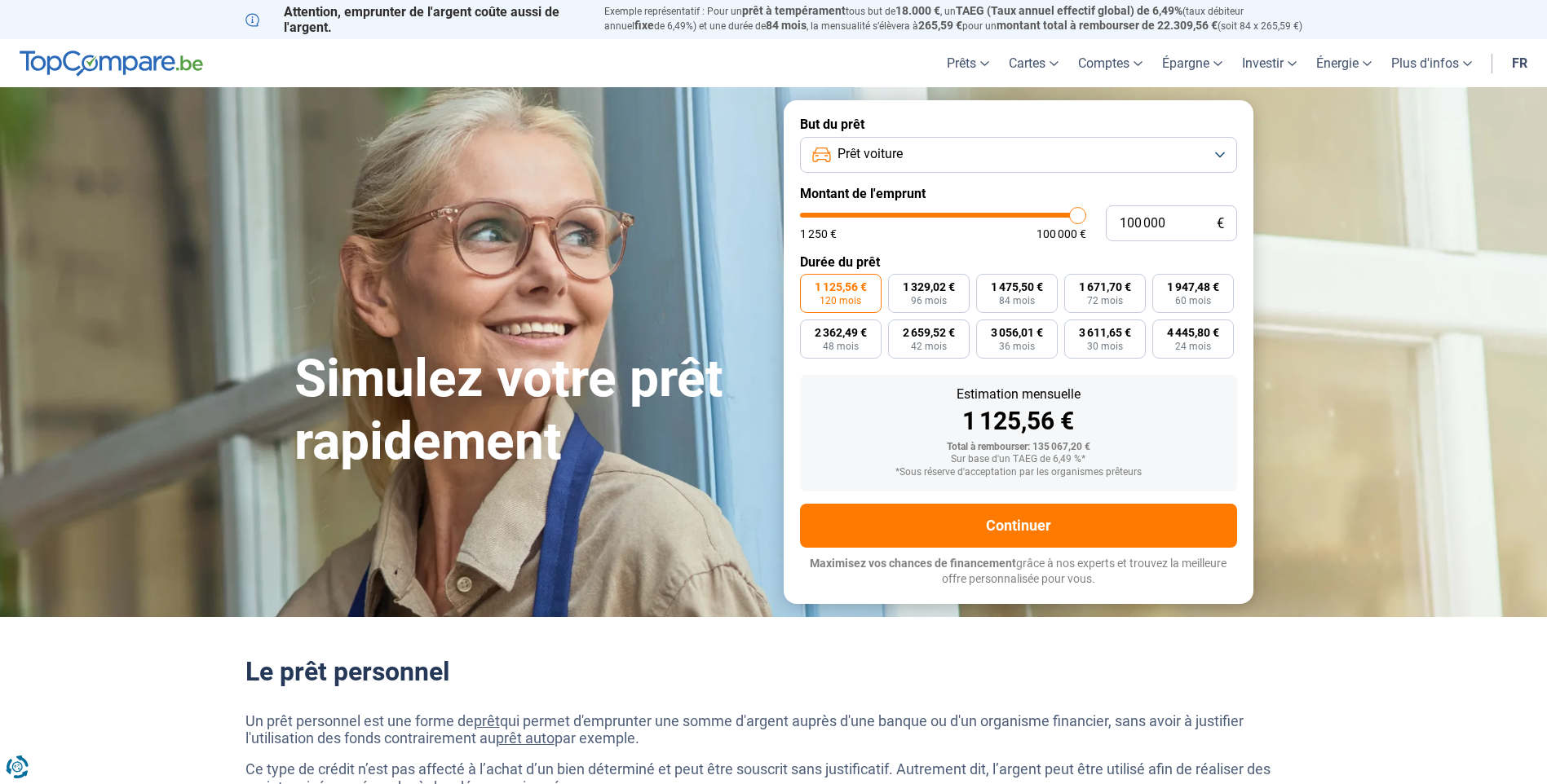
click at [844, 282] on span "1 125,56 €" at bounding box center [841, 287] width 52 height 12
click at [810, 282] on input "1 125,56 € 120 mois" at bounding box center [805, 279] width 11 height 11
